Goal: Navigation & Orientation: Understand site structure

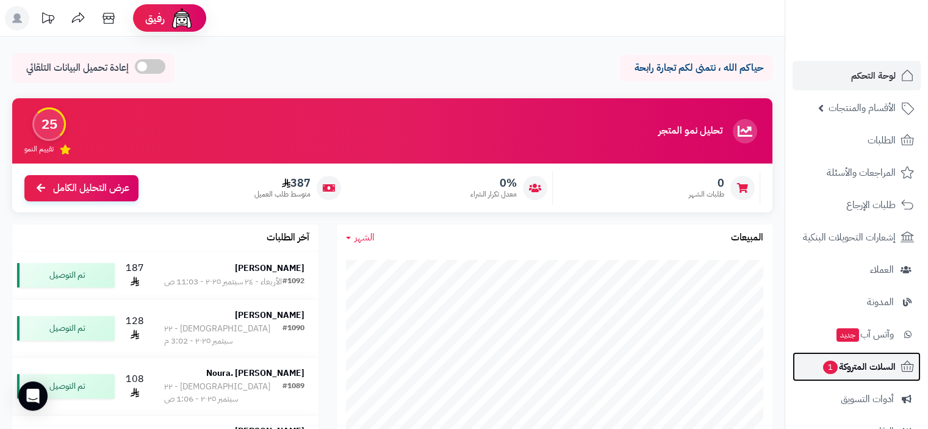
click at [847, 372] on span "السلات المتروكة 1" at bounding box center [859, 366] width 74 height 17
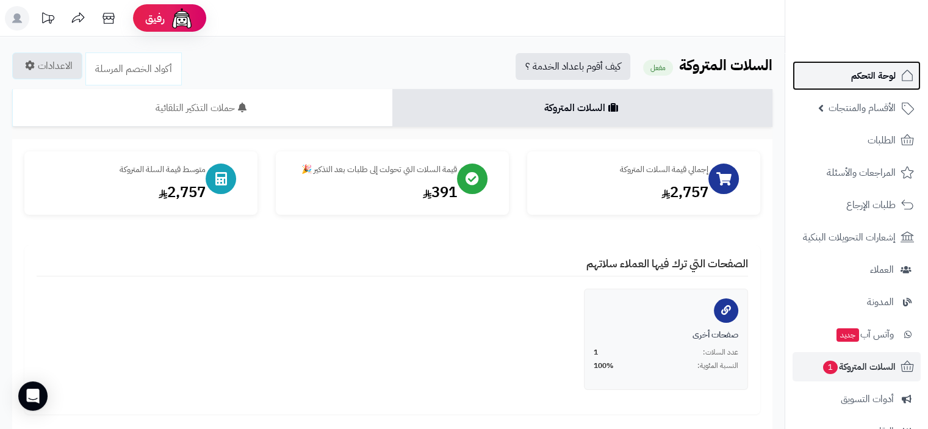
click at [877, 71] on span "لوحة التحكم" at bounding box center [873, 75] width 45 height 17
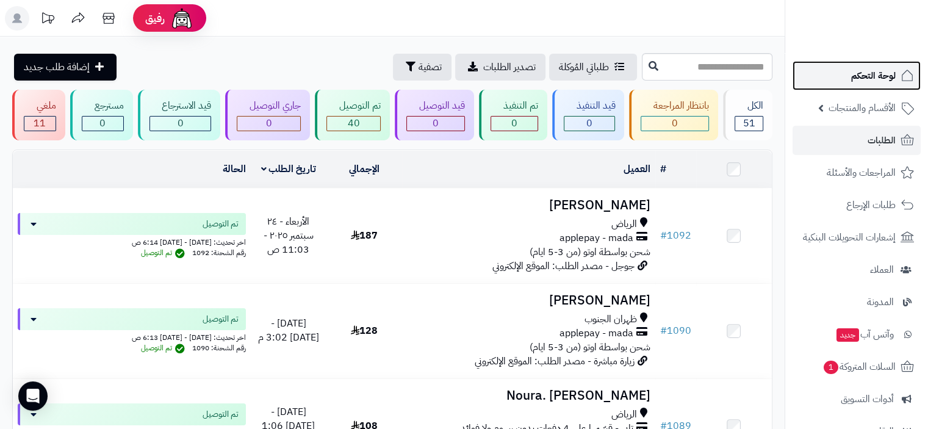
click at [883, 74] on span "لوحة التحكم" at bounding box center [873, 75] width 45 height 17
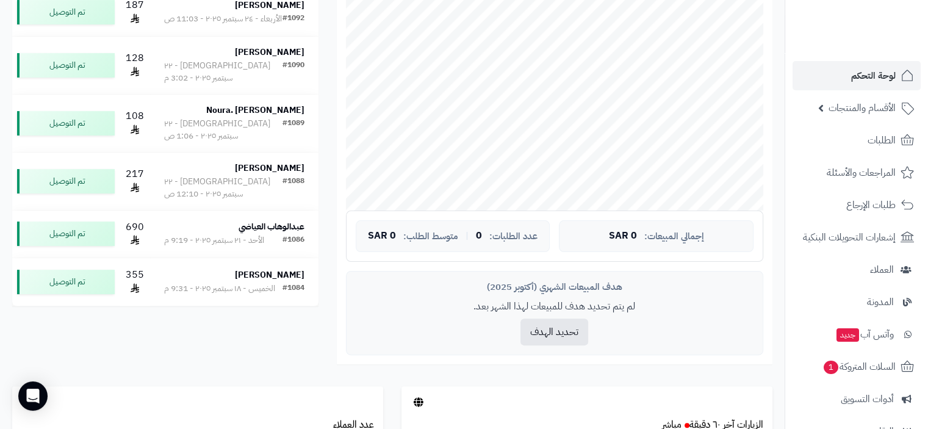
scroll to position [244, 0]
